Goal: Transaction & Acquisition: Purchase product/service

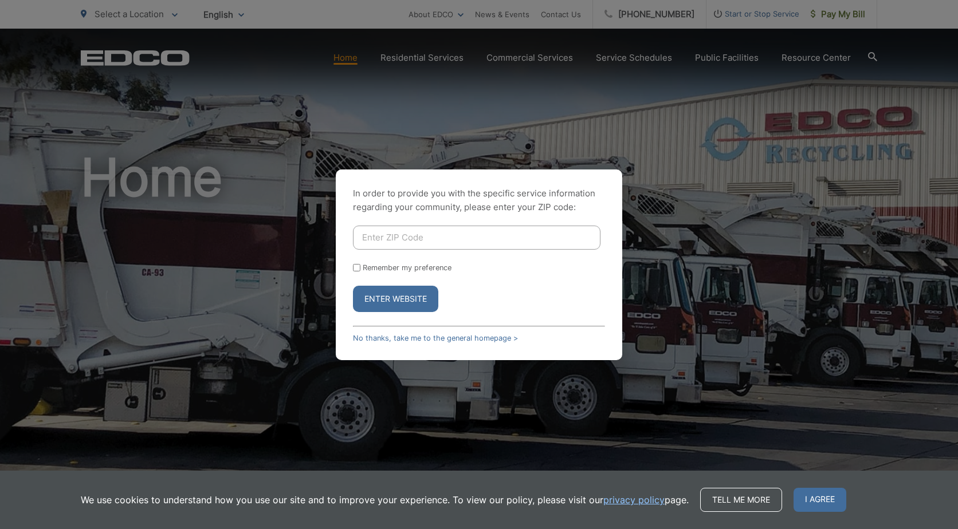
click at [416, 239] on input "Enter ZIP Code" at bounding box center [476, 238] width 247 height 24
type input "91935"
click at [399, 297] on button "Enter Website" at bounding box center [395, 299] width 85 height 26
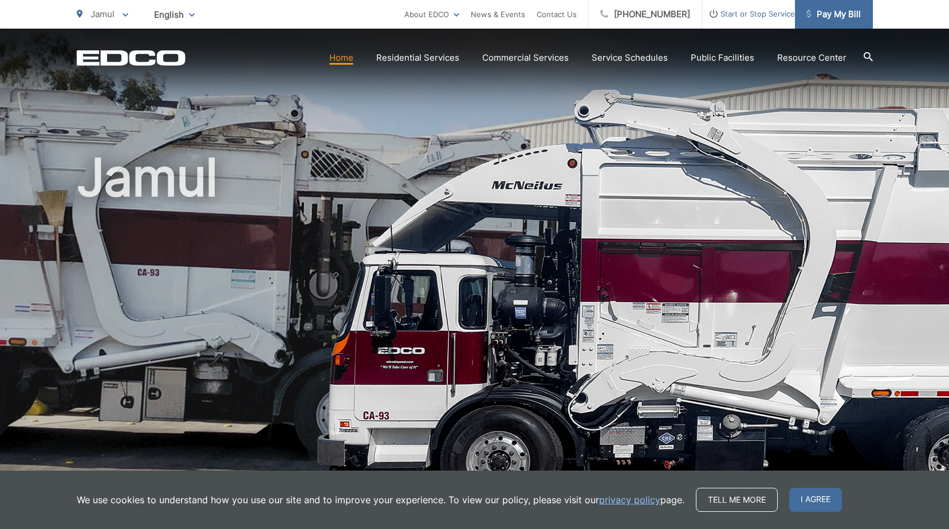
click at [822, 11] on span "Pay My Bill" at bounding box center [834, 14] width 54 height 14
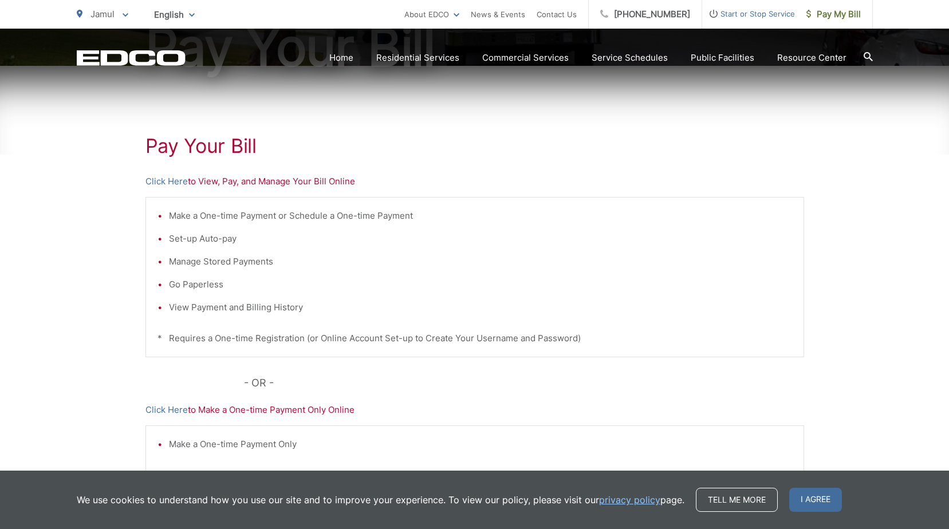
scroll to position [172, 0]
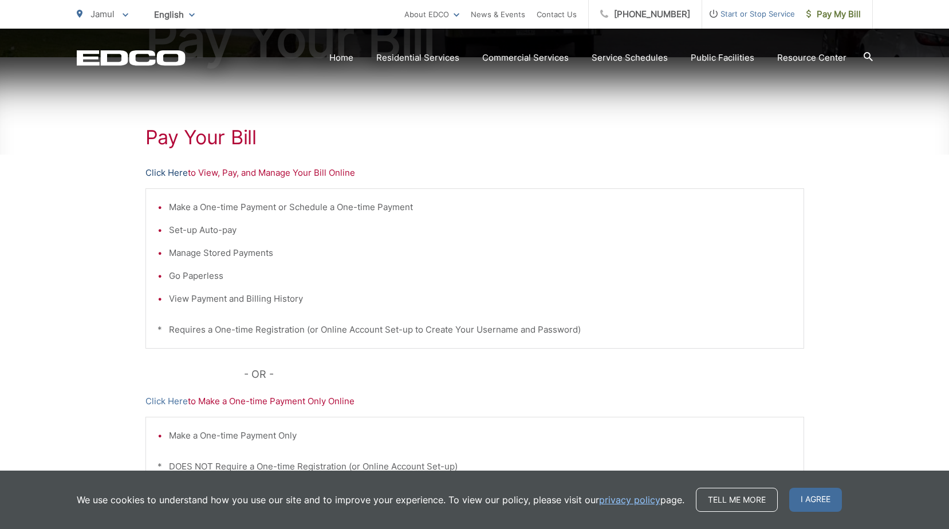
click at [172, 172] on link "Click Here" at bounding box center [167, 173] width 42 height 14
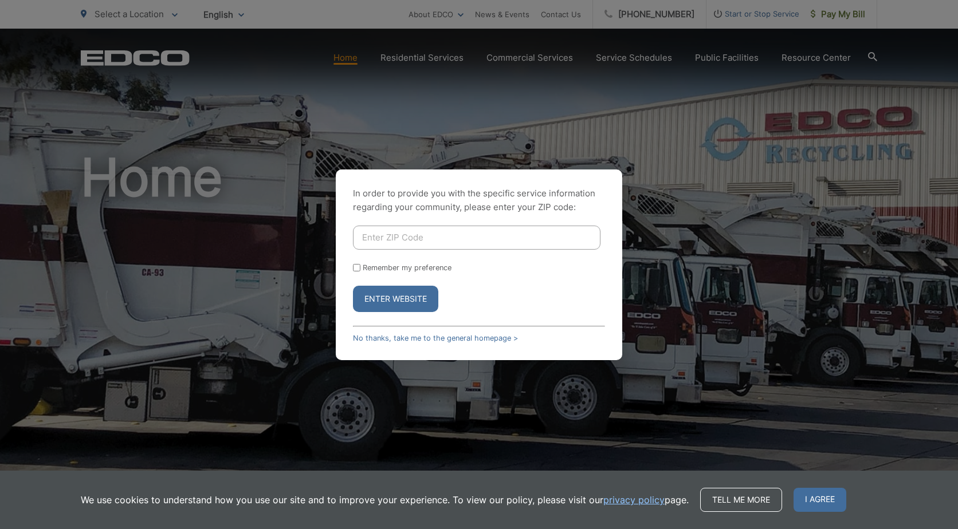
click at [421, 231] on input "Enter ZIP Code" at bounding box center [476, 238] width 247 height 24
type input "91935"
click at [402, 297] on button "Enter Website" at bounding box center [395, 299] width 85 height 26
